Goal: Find contact information: Find contact information

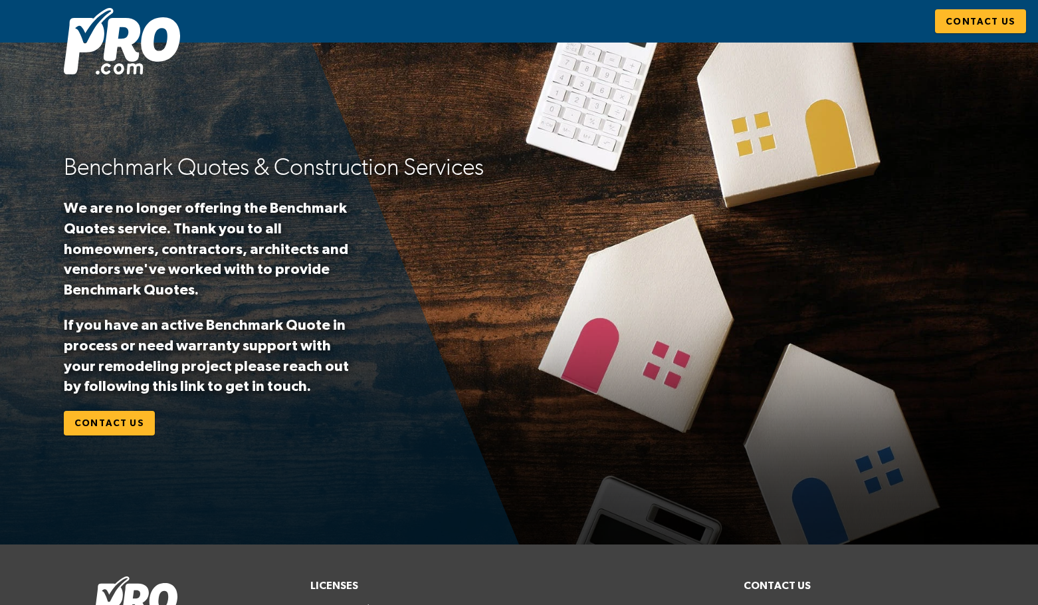
scroll to position [125, 0]
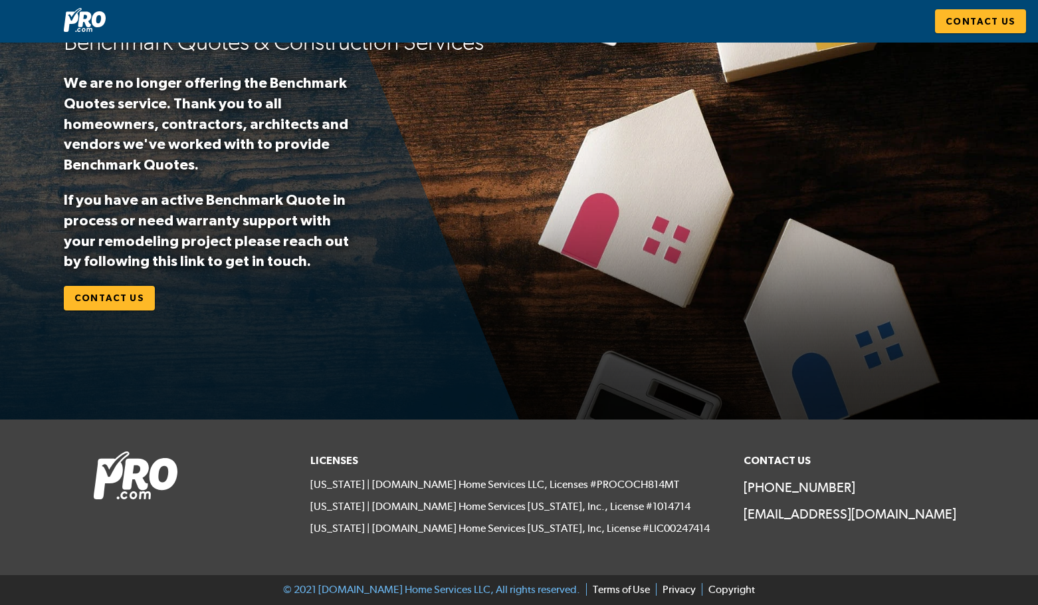
click at [672, 542] on div "Licenses [US_STATE] | [DOMAIN_NAME] Home Services LLC, Licenses #PROCOCH814MT […" at bounding box center [518, 497] width 433 height 108
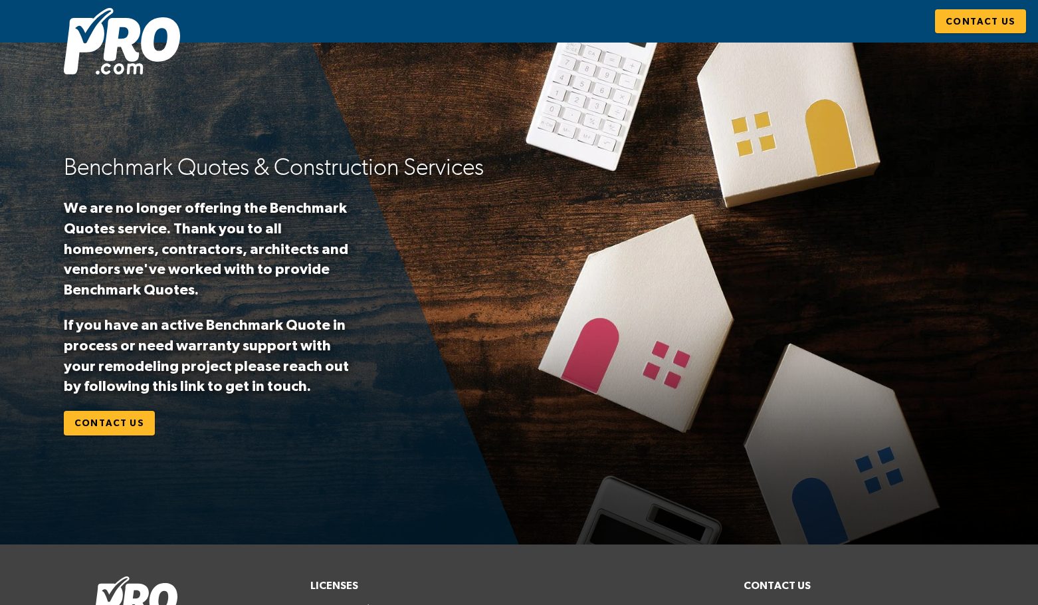
click at [91, 399] on div "Benchmark Quotes & Construction Services We are no longer offering the Benchmar…" at bounding box center [519, 292] width 1038 height 283
click at [95, 420] on span "Contact Us" at bounding box center [109, 423] width 70 height 17
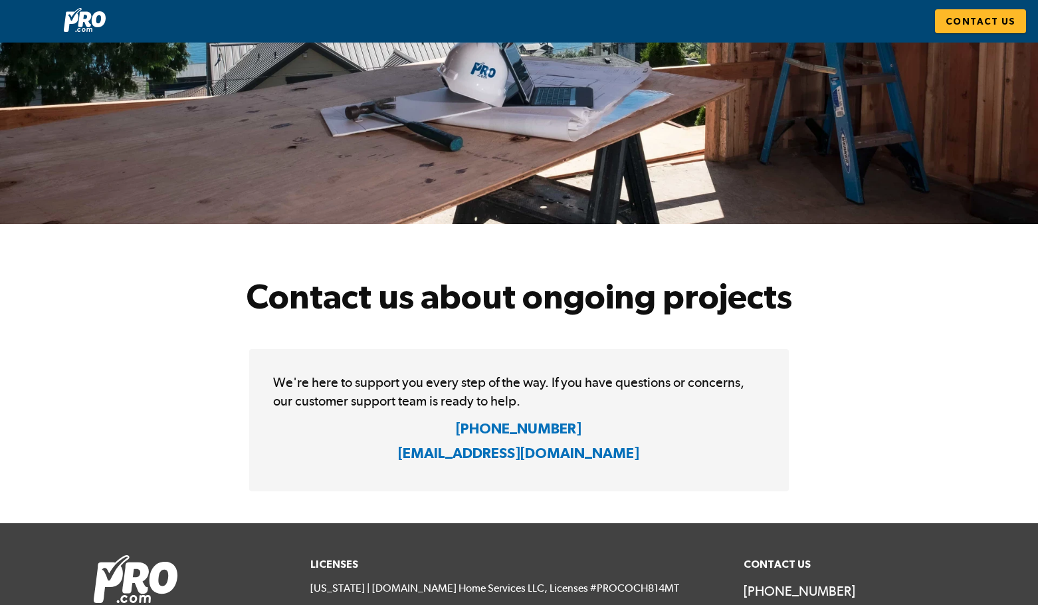
click at [69, 20] on img at bounding box center [85, 20] width 42 height 24
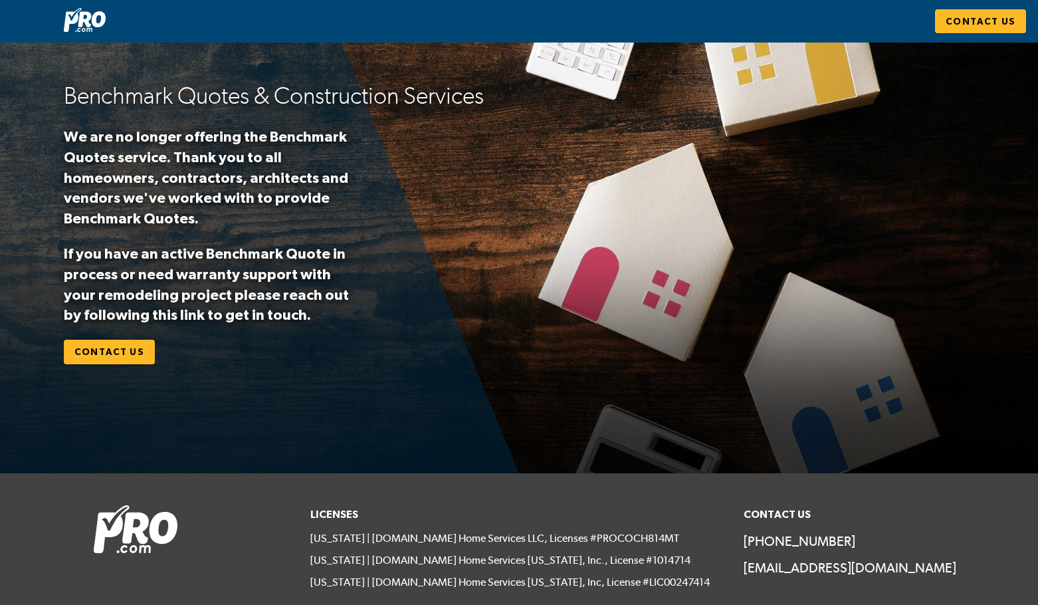
scroll to position [125, 0]
